Goal: Find specific page/section: Find specific page/section

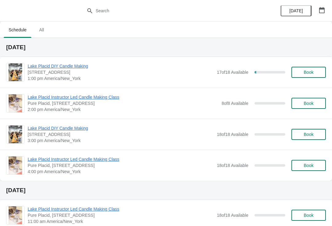
click at [192, 73] on span "[STREET_ADDRESS]" at bounding box center [121, 72] width 186 height 6
click at [96, 73] on span "[STREET_ADDRESS]" at bounding box center [121, 72] width 186 height 6
click at [66, 69] on span "Lake Placid DIY Candle Making" at bounding box center [121, 66] width 186 height 6
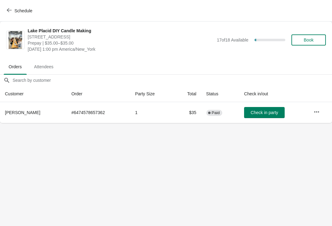
click at [23, 118] on th "[PERSON_NAME]" at bounding box center [33, 112] width 66 height 21
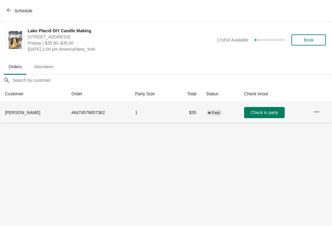
click at [22, 114] on span "[PERSON_NAME]" at bounding box center [22, 112] width 35 height 5
click at [11, 117] on th "[PERSON_NAME]" at bounding box center [33, 112] width 66 height 21
click at [19, 112] on span "[PERSON_NAME]" at bounding box center [22, 112] width 35 height 5
click at [14, 117] on th "[PERSON_NAME]" at bounding box center [33, 112] width 66 height 21
click at [22, 122] on th "[PERSON_NAME]" at bounding box center [33, 112] width 66 height 21
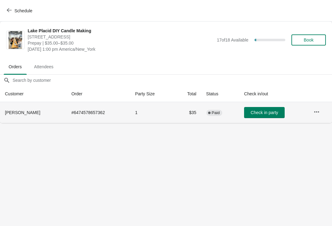
click at [76, 113] on td "# 6474578657362" at bounding box center [98, 112] width 64 height 21
click at [22, 118] on th "[PERSON_NAME]" at bounding box center [33, 112] width 66 height 21
click at [18, 117] on th "[PERSON_NAME]" at bounding box center [33, 112] width 66 height 21
click at [77, 118] on td "# 6474578657362" at bounding box center [98, 112] width 64 height 21
click at [85, 122] on td "# 6474578657362" at bounding box center [98, 112] width 64 height 21
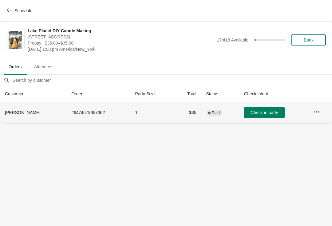
click at [316, 113] on icon "button" at bounding box center [317, 112] width 6 height 6
